Goal: Task Accomplishment & Management: Manage account settings

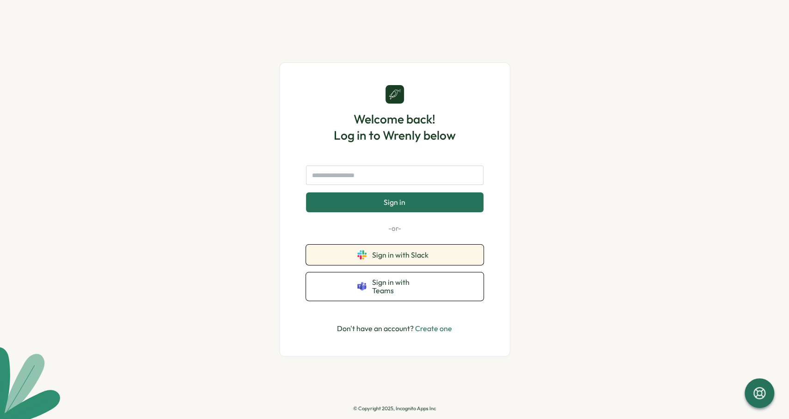
click at [428, 256] on span "Sign in with Slack" at bounding box center [402, 255] width 60 height 8
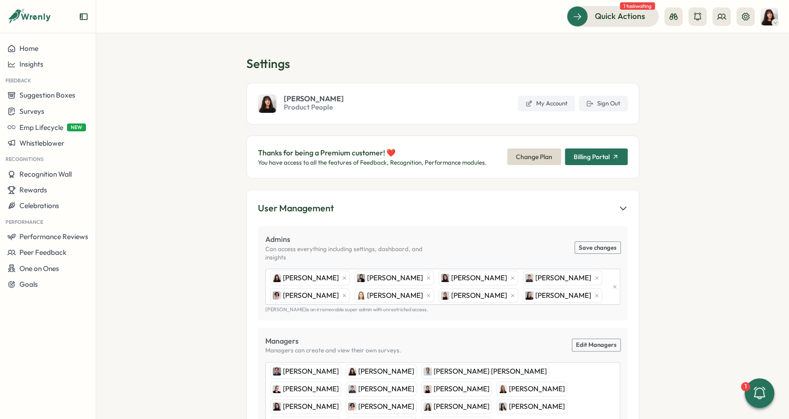
click at [124, 78] on section "Settings Kelly Rosa Product People My Account Sign Out Thanks for being a Premi…" at bounding box center [442, 226] width 693 height 386
click at [69, 231] on button "Performance Reviews" at bounding box center [48, 237] width 96 height 16
click at [133, 223] on div "Reviews" at bounding box center [134, 219] width 72 height 10
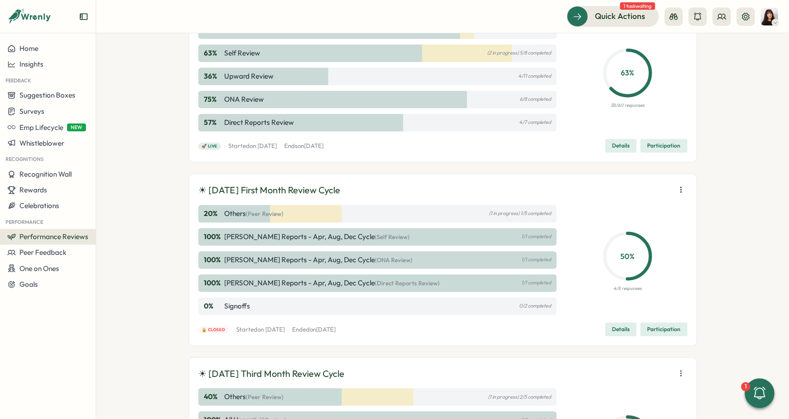
scroll to position [486, 0]
click at [675, 188] on button "button" at bounding box center [681, 188] width 13 height 13
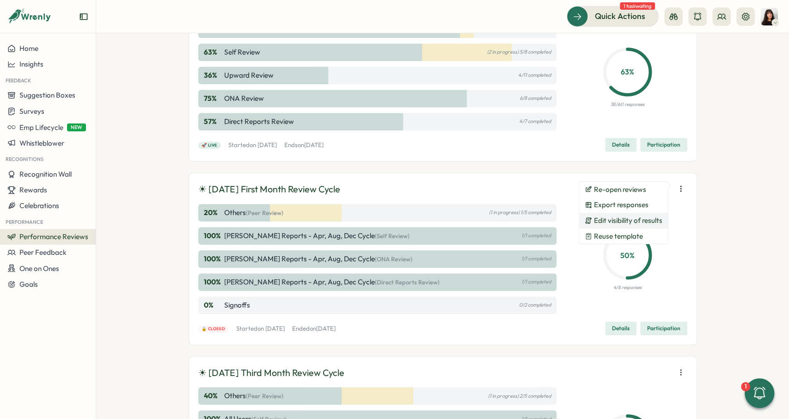
click at [657, 221] on span "Edit visibility of results" at bounding box center [628, 220] width 68 height 8
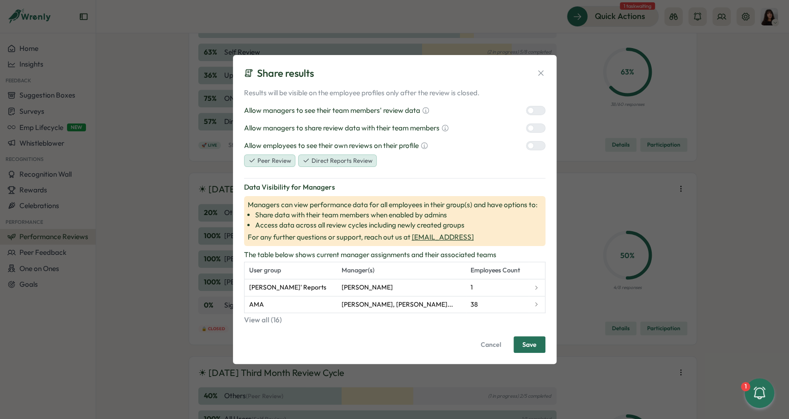
click at [544, 71] on icon at bounding box center [540, 72] width 9 height 9
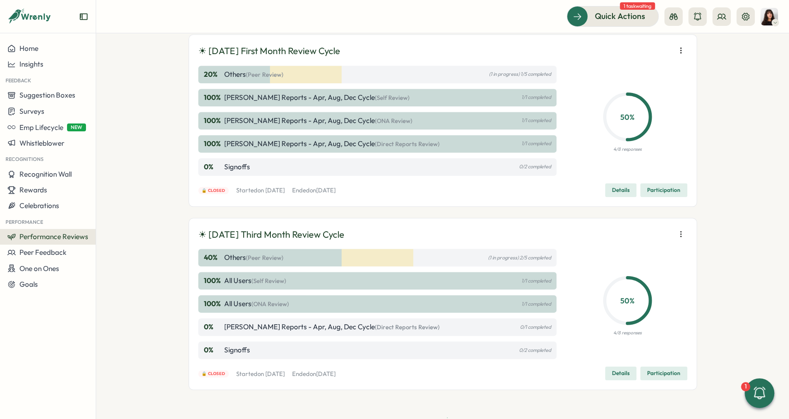
scroll to position [624, 0]
click at [668, 189] on span "Participation" at bounding box center [663, 189] width 33 height 13
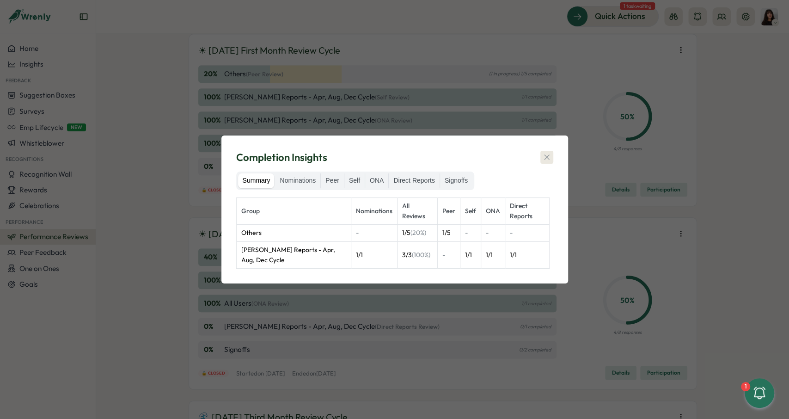
click at [543, 155] on icon "button" at bounding box center [546, 157] width 9 height 9
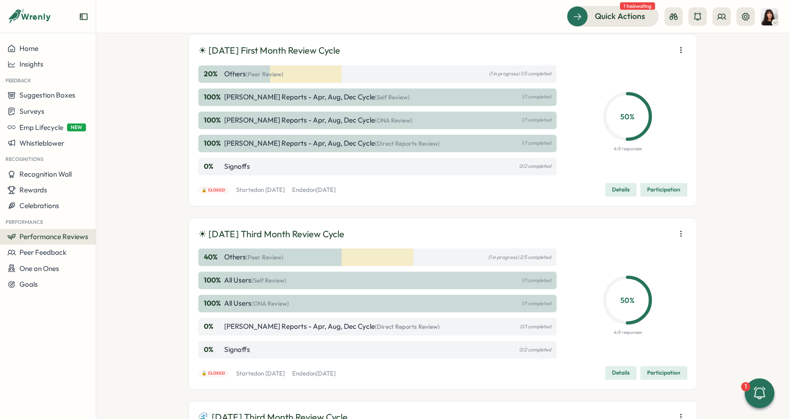
click at [632, 184] on button "Details" at bounding box center [620, 190] width 31 height 14
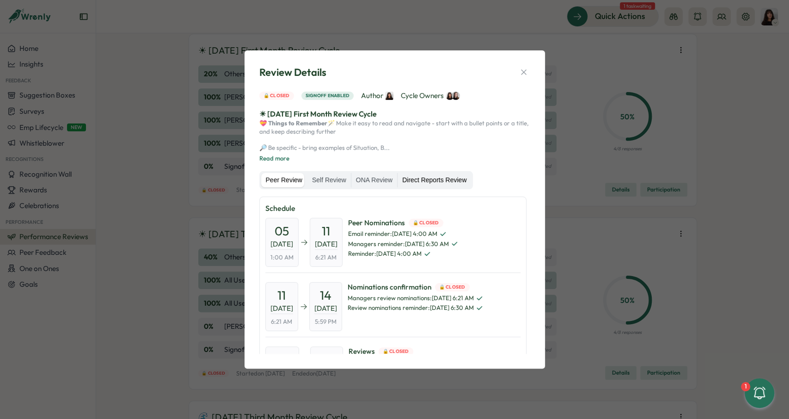
click at [411, 188] on label "Direct Reports Review" at bounding box center [435, 180] width 74 height 15
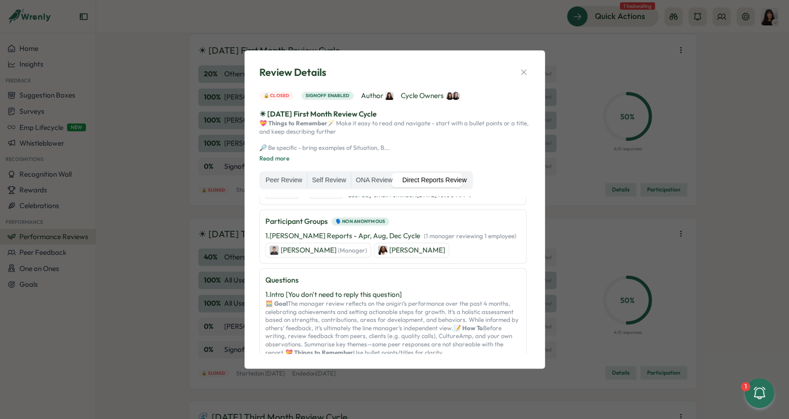
scroll to position [69, 0]
click at [527, 68] on icon "button" at bounding box center [523, 72] width 9 height 9
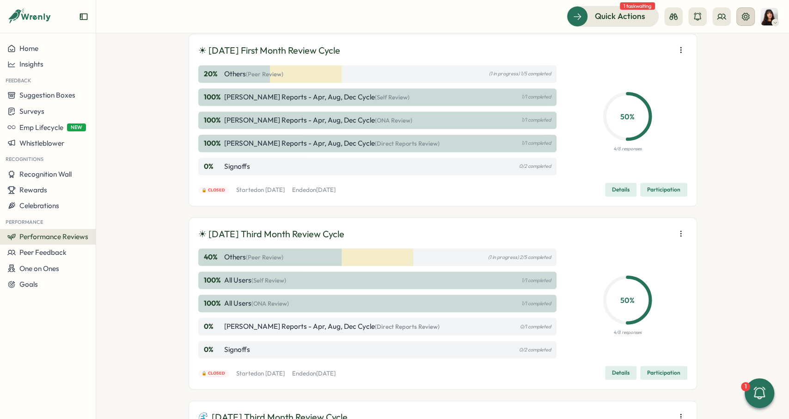
click at [747, 17] on icon at bounding box center [745, 15] width 7 height 7
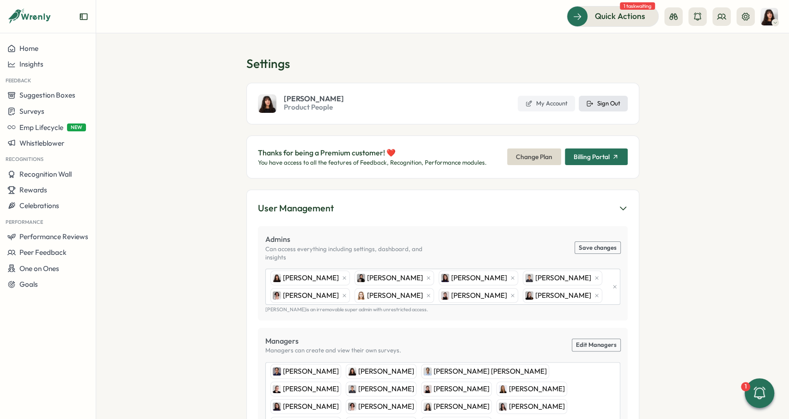
click at [612, 107] on span "Sign Out" at bounding box center [608, 103] width 23 height 8
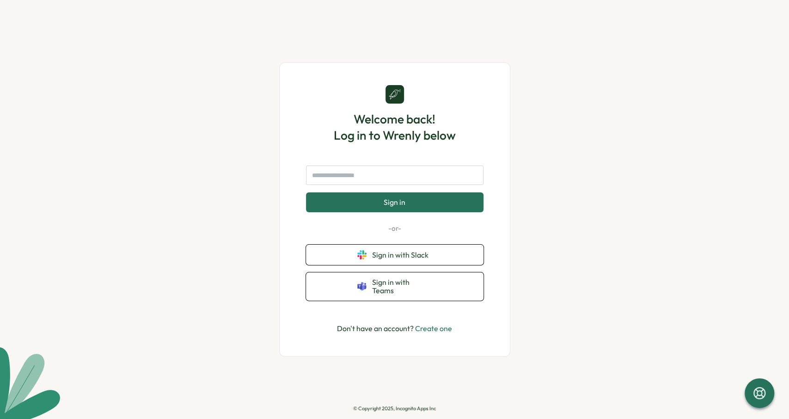
click at [424, 248] on div "Sign in -or- Sign in with Slack Sign in with Teams" at bounding box center [395, 233] width 178 height 135
click at [425, 251] on button "Sign in with Slack" at bounding box center [395, 255] width 178 height 20
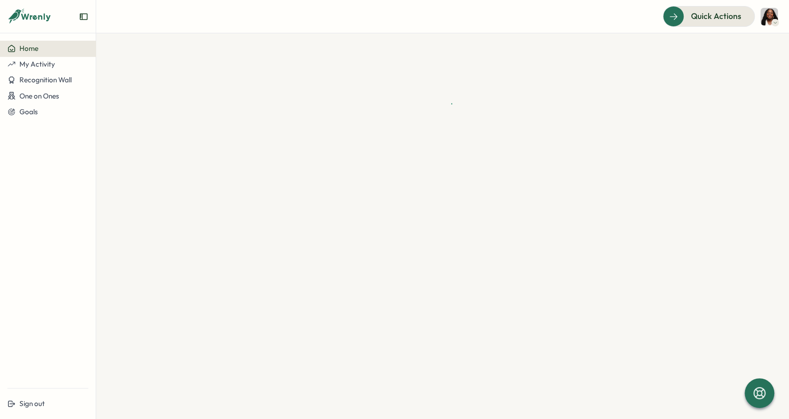
click at [67, 62] on div "My Activity" at bounding box center [47, 64] width 81 height 8
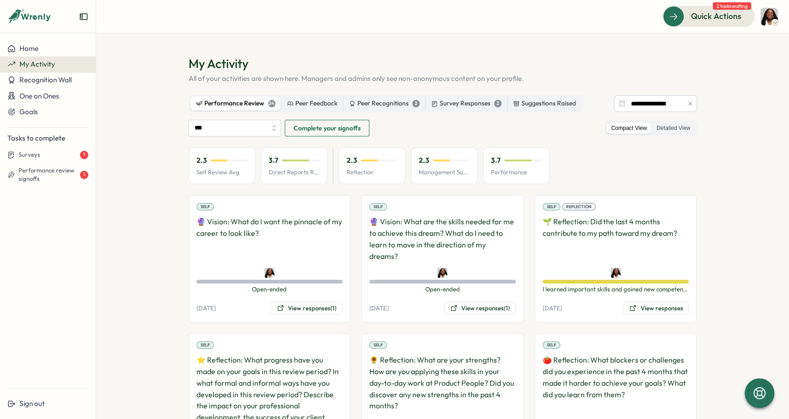
click at [230, 103] on div "Performance Review 24" at bounding box center [236, 103] width 80 height 10
click at [223, 126] on input "***" at bounding box center [235, 128] width 92 height 17
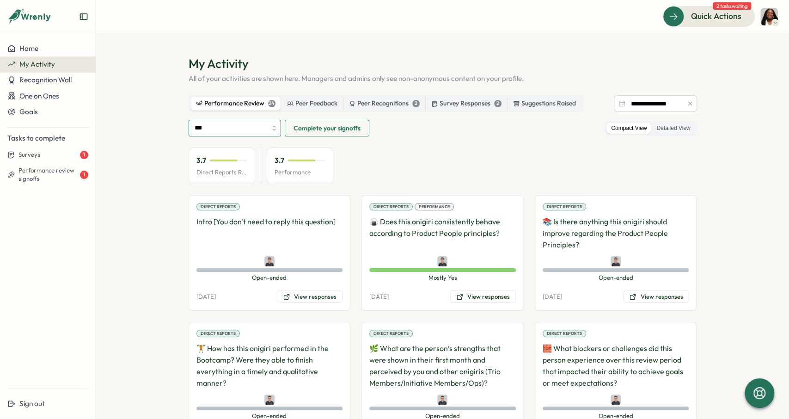
type input "**********"
click at [764, 24] on img at bounding box center [770, 17] width 18 height 18
click at [763, 43] on div "Edit Profile" at bounding box center [754, 45] width 46 height 10
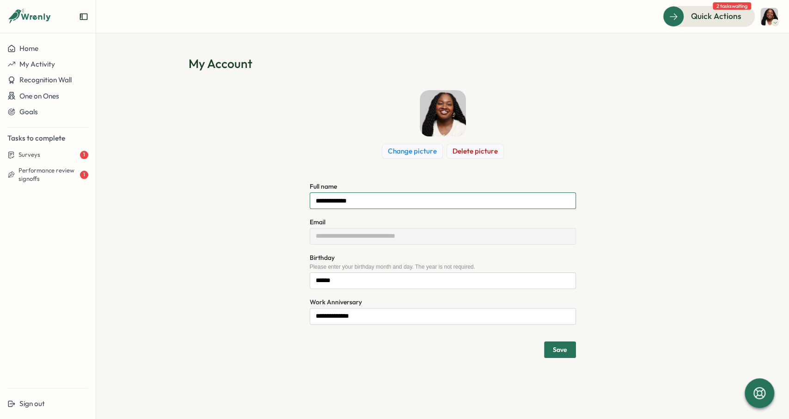
drag, startPoint x: 283, startPoint y: 203, endPoint x: 258, endPoint y: 196, distance: 26.5
click at [310, 205] on input "**********" at bounding box center [443, 200] width 266 height 17
click at [51, 404] on div "Sign out" at bounding box center [47, 404] width 81 height 8
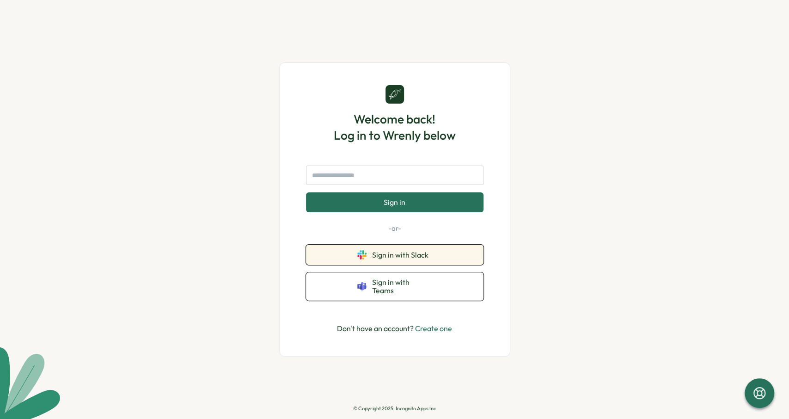
click at [398, 254] on button "Sign in with Slack" at bounding box center [395, 255] width 178 height 20
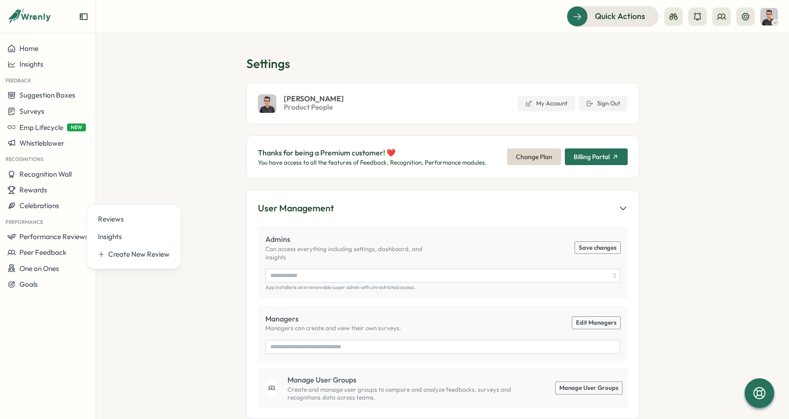
click at [137, 216] on div "Reviews" at bounding box center [134, 219] width 72 height 10
type input "**********"
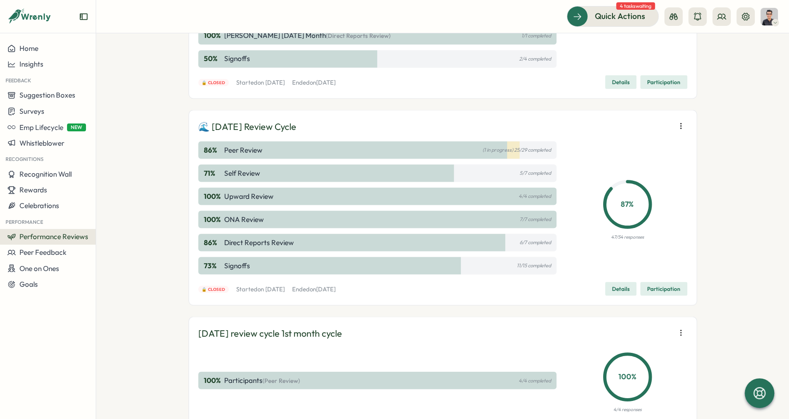
scroll to position [1145, 0]
click at [635, 282] on button "Details" at bounding box center [620, 288] width 31 height 14
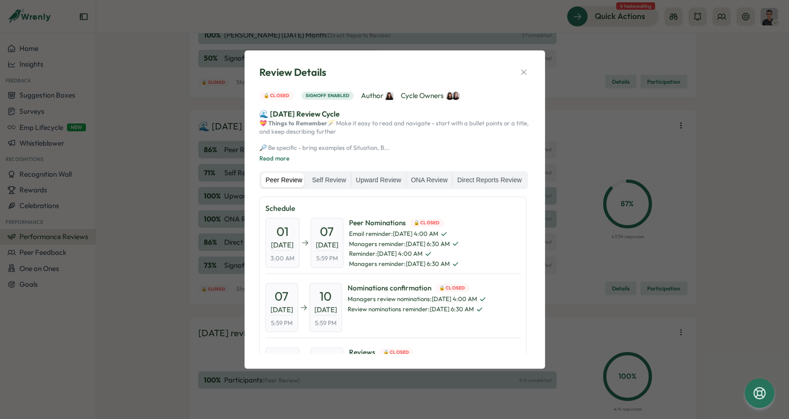
click at [662, 284] on div "Review Details 🔒 Closed Signoff enabled Author Cycle Owners 🌊 [DATE] Review Cyc…" at bounding box center [394, 209] width 789 height 419
click at [665, 286] on div "Review Details 🔒 Closed Signoff enabled Author Cycle Owners 🌊 [DATE] Review Cyc…" at bounding box center [394, 209] width 789 height 419
click at [518, 66] on button "button" at bounding box center [523, 72] width 13 height 13
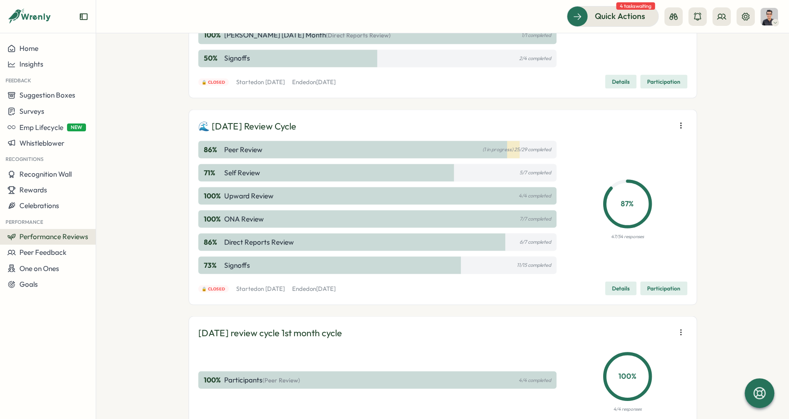
click at [660, 283] on span "Participation" at bounding box center [663, 288] width 33 height 13
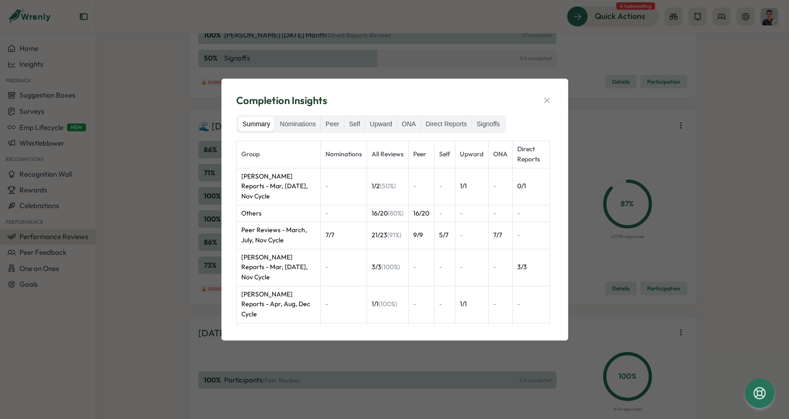
drag, startPoint x: 541, startPoint y: 103, endPoint x: 639, endPoint y: 91, distance: 99.3
click at [541, 103] on button "button" at bounding box center [547, 100] width 13 height 13
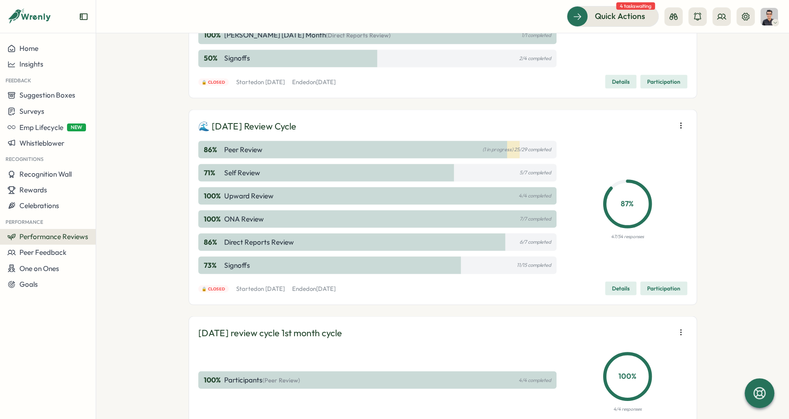
click at [661, 86] on span "Participation" at bounding box center [663, 81] width 33 height 13
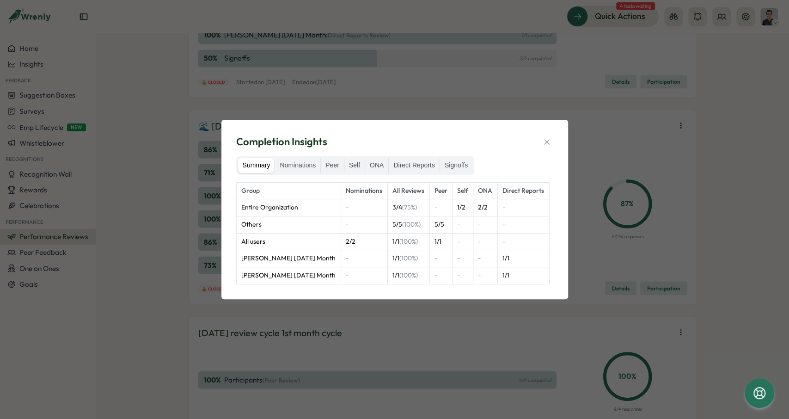
click at [538, 144] on div "Completion Insights" at bounding box center [394, 142] width 317 height 14
click at [545, 138] on icon "button" at bounding box center [546, 141] width 9 height 9
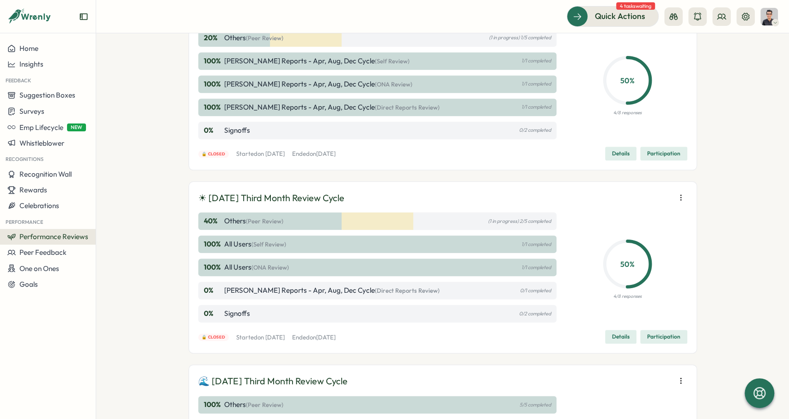
scroll to position [660, 0]
click at [667, 338] on span "Participation" at bounding box center [663, 337] width 33 height 13
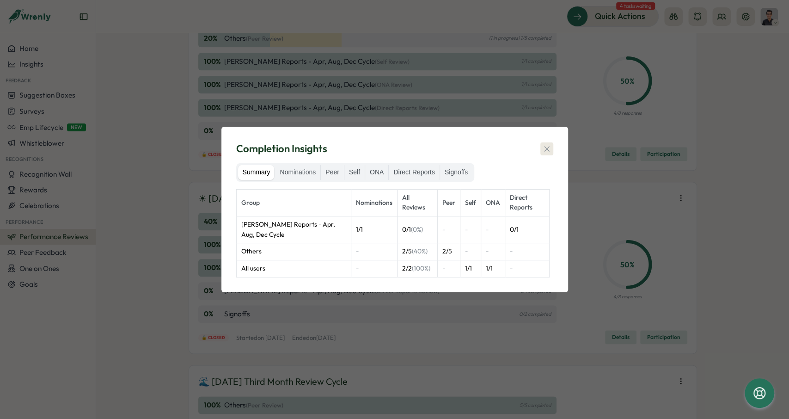
click at [552, 142] on button "button" at bounding box center [547, 148] width 13 height 13
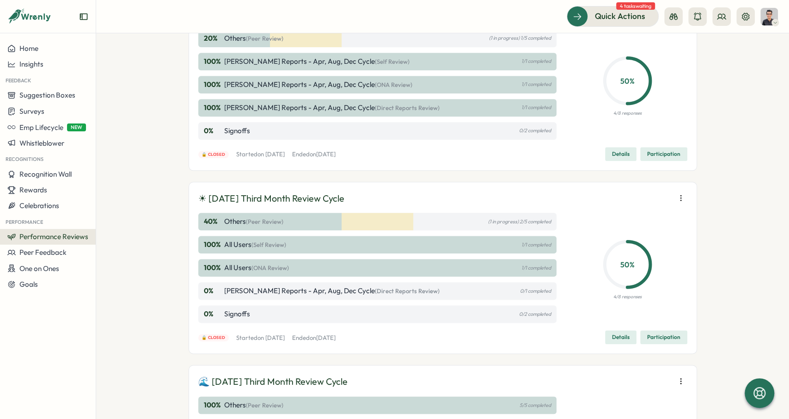
click at [657, 152] on span "Participation" at bounding box center [663, 154] width 33 height 13
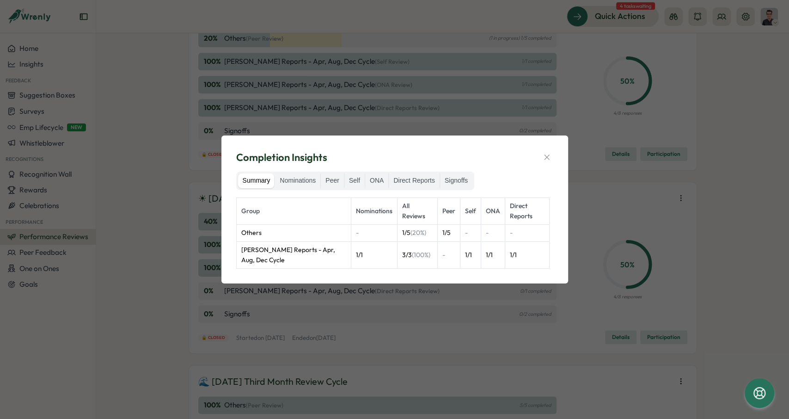
click at [555, 154] on div "Completion Insights Summary Nominations Peer Self ONA Direct Reports Signoffs G…" at bounding box center [395, 210] width 325 height 126
click at [539, 154] on div "Completion Insights" at bounding box center [394, 157] width 317 height 14
click at [545, 159] on icon "button" at bounding box center [546, 157] width 9 height 9
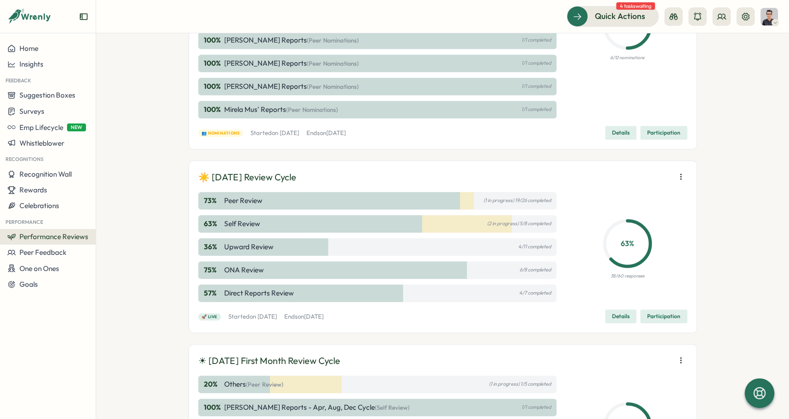
scroll to position [313, 0]
drag, startPoint x: 261, startPoint y: 167, endPoint x: 190, endPoint y: 172, distance: 70.9
click at [190, 172] on div "☀️ [DATE] Review Cycle 73 % Peer Review (1 in progress) 19/26 completed 63 % Se…" at bounding box center [443, 247] width 509 height 172
copy p "☀️ [DATE] Review Cycle"
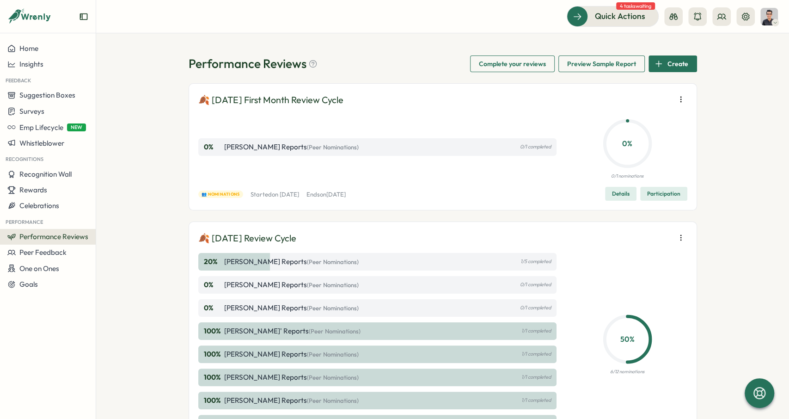
scroll to position [0, 0]
drag, startPoint x: 328, startPoint y: 232, endPoint x: 190, endPoint y: 240, distance: 138.5
click at [162, 240] on div "Performance Reviews Complete your reviews Preview Sample Report Create 🍂 [DATE]…" at bounding box center [442, 226] width 693 height 386
copy p "🍂 [DATE] Review Cycle"
click at [758, 13] on div "Quick Actions 4 tasks waiting" at bounding box center [672, 16] width 211 height 20
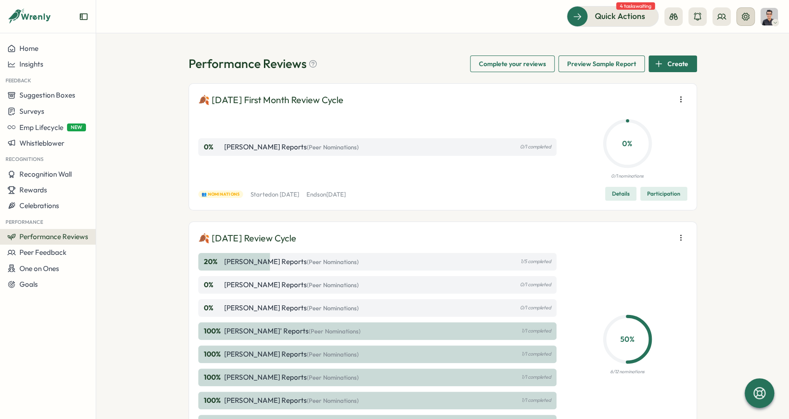
click at [749, 14] on button at bounding box center [746, 16] width 18 height 18
